Goal: Information Seeking & Learning: Learn about a topic

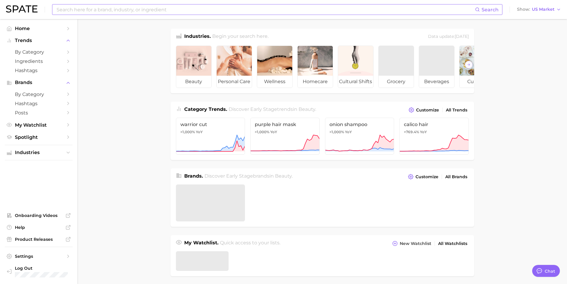
click at [108, 10] on input at bounding box center [265, 9] width 419 height 10
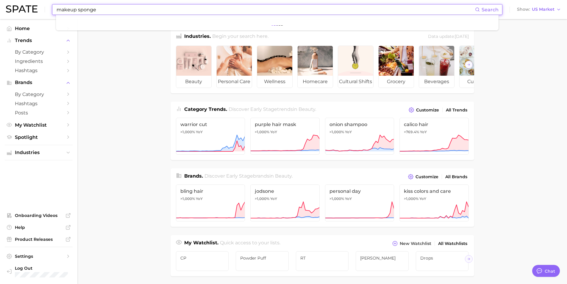
type input "makeup sponge"
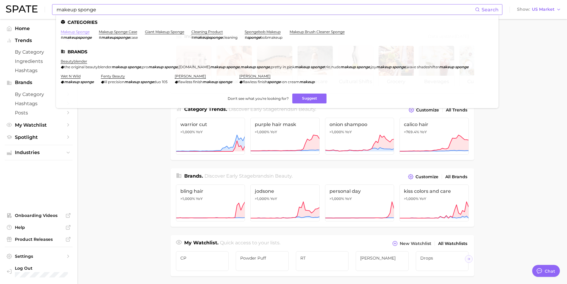
click at [86, 34] on link "makeup sponge" at bounding box center [75, 31] width 29 height 4
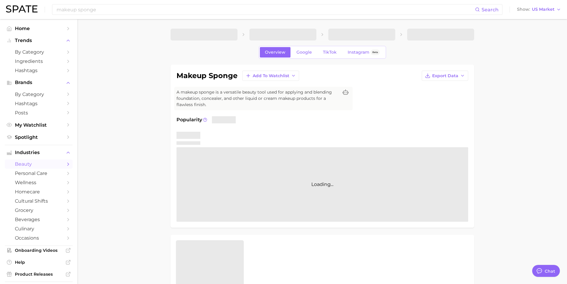
type textarea "x"
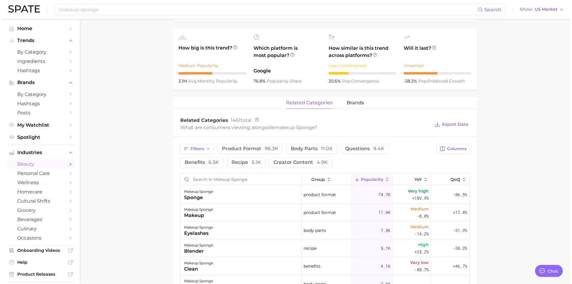
scroll to position [238, 0]
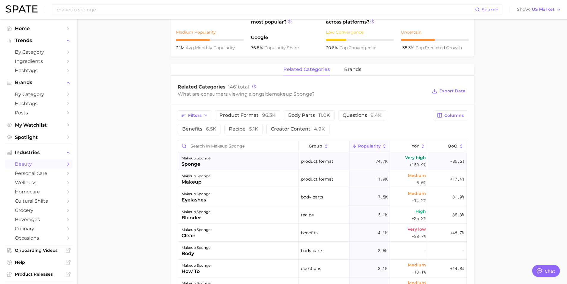
click at [202, 166] on div "sponge" at bounding box center [196, 164] width 29 height 7
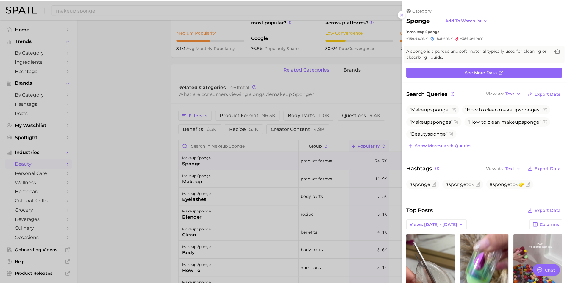
scroll to position [0, 0]
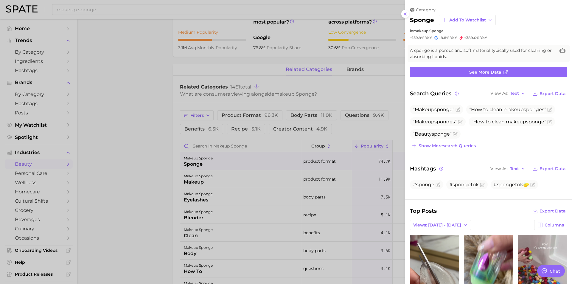
drag, startPoint x: 163, startPoint y: 173, endPoint x: 130, endPoint y: 183, distance: 34.6
click at [163, 173] on div at bounding box center [286, 142] width 572 height 284
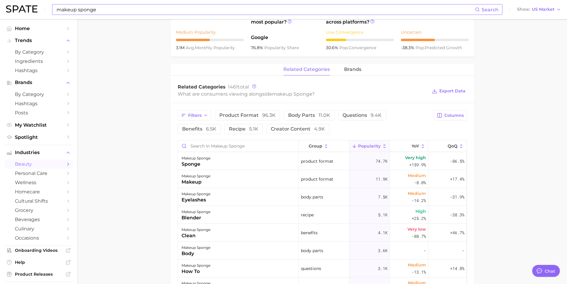
click at [88, 6] on input "makeup sponge" at bounding box center [265, 9] width 419 height 10
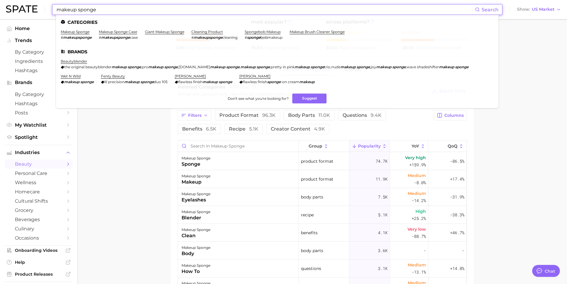
click at [88, 6] on input "makeup sponge" at bounding box center [265, 9] width 419 height 10
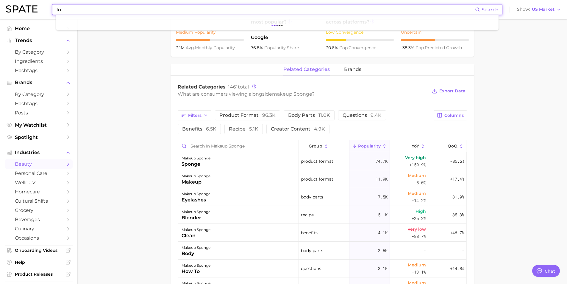
type input "f"
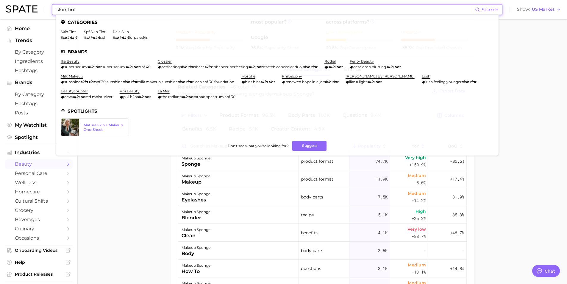
type input "skin tint"
click at [69, 35] on li "skin tint # skintint" at bounding box center [69, 34] width 16 height 10
click at [71, 31] on link "skin tint" at bounding box center [68, 31] width 15 height 4
